Goal: Information Seeking & Learning: Learn about a topic

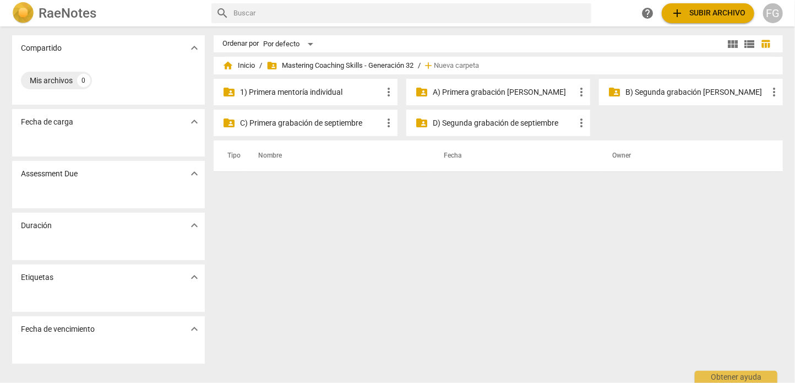
click at [745, 42] on span "view_list" at bounding box center [749, 43] width 13 height 13
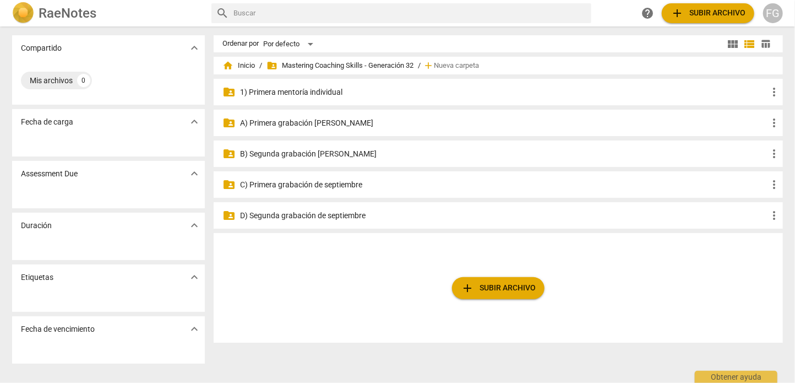
click at [301, 123] on p "A) Primera grabación [PERSON_NAME]" at bounding box center [504, 123] width 528 height 12
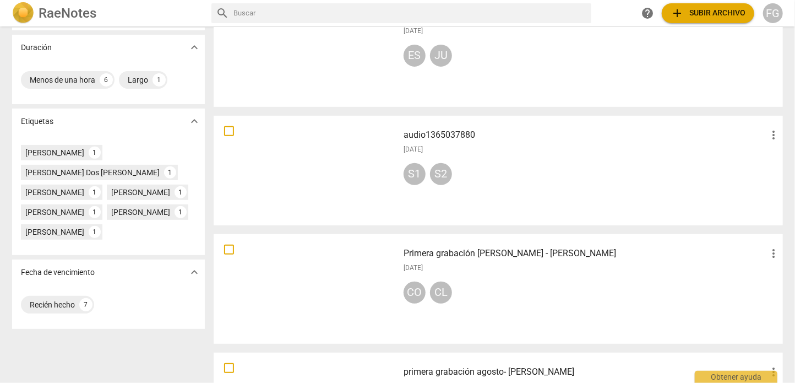
scroll to position [193, 0]
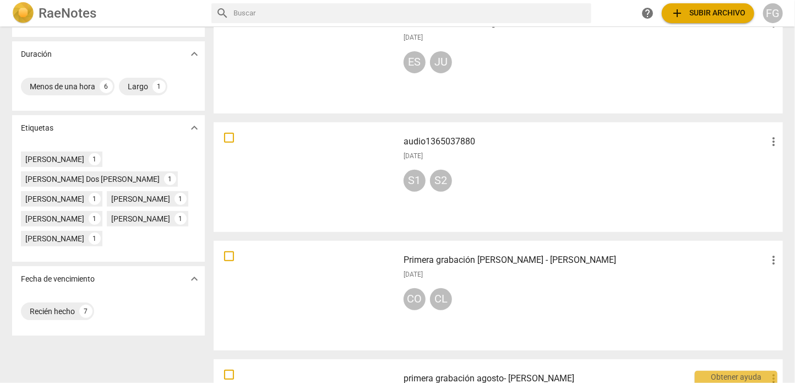
click at [489, 167] on div "audio1365037880 more_vert [DATE] S1 S2" at bounding box center [592, 177] width 394 height 102
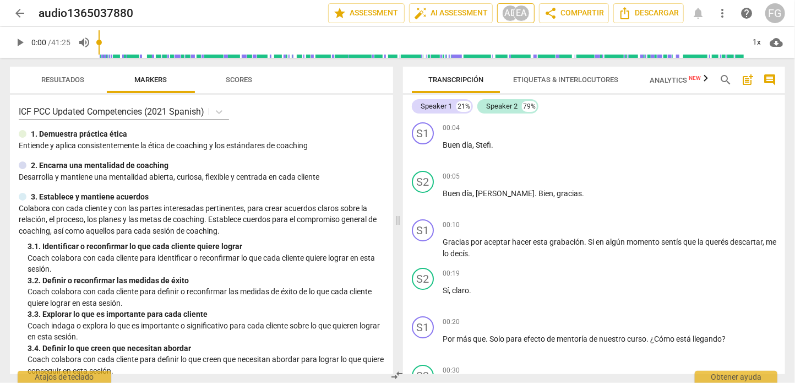
click at [506, 15] on div "AD" at bounding box center [510, 13] width 17 height 17
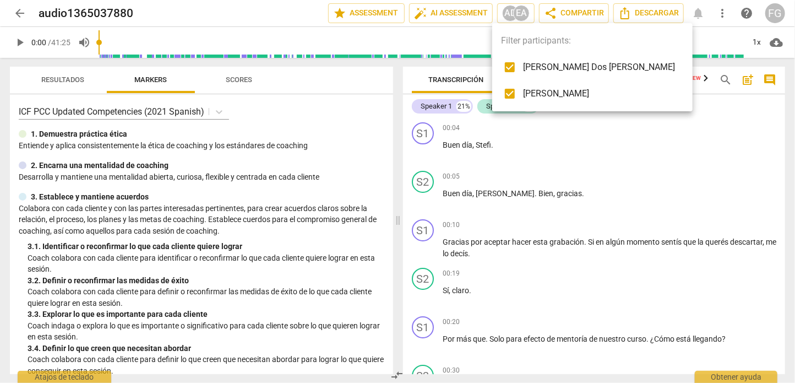
click at [13, 9] on div at bounding box center [397, 191] width 795 height 383
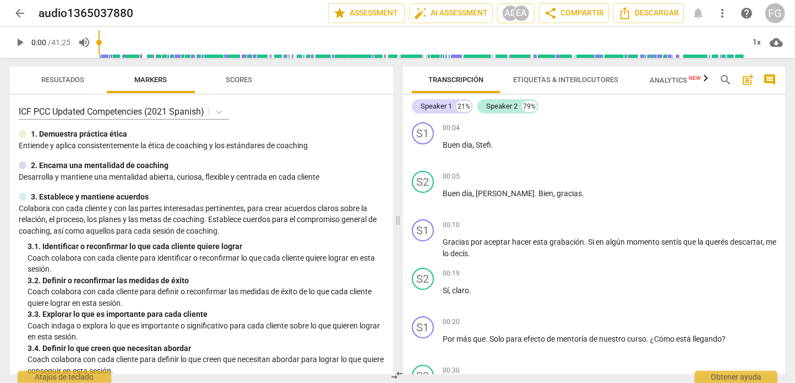
click at [16, 10] on span "arrow_back" at bounding box center [19, 13] width 13 height 13
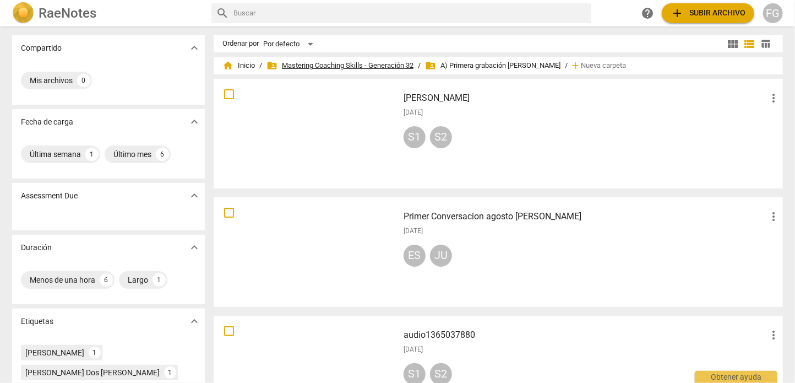
click at [368, 62] on span "folder_shared Mastering Coaching Skills - Generación 32" at bounding box center [340, 65] width 147 height 11
